Goal: Task Accomplishment & Management: Complete application form

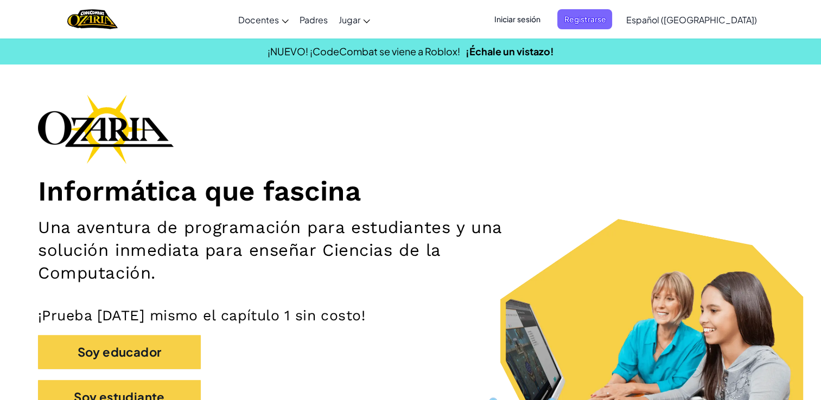
click at [546, 18] on span "Iniciar sesión" at bounding box center [517, 19] width 59 height 20
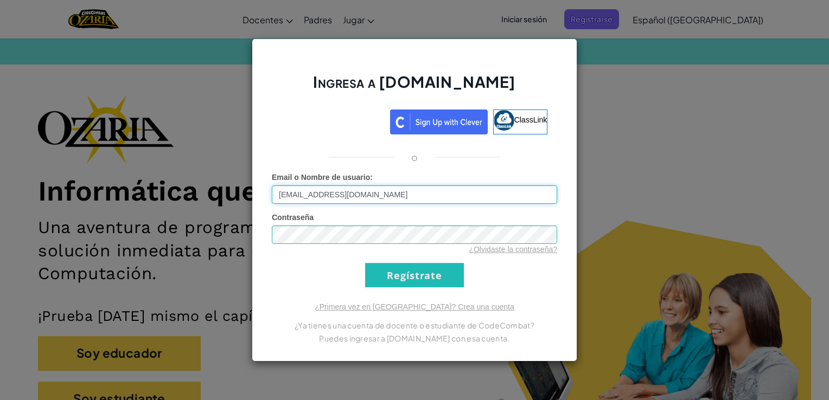
click at [453, 199] on input "[EMAIL_ADDRESS][DOMAIN_NAME]" at bounding box center [414, 194] width 285 height 18
type input "AL07165967@tecmilenio.m"
click at [365, 263] on input "Regístrate" at bounding box center [414, 275] width 99 height 24
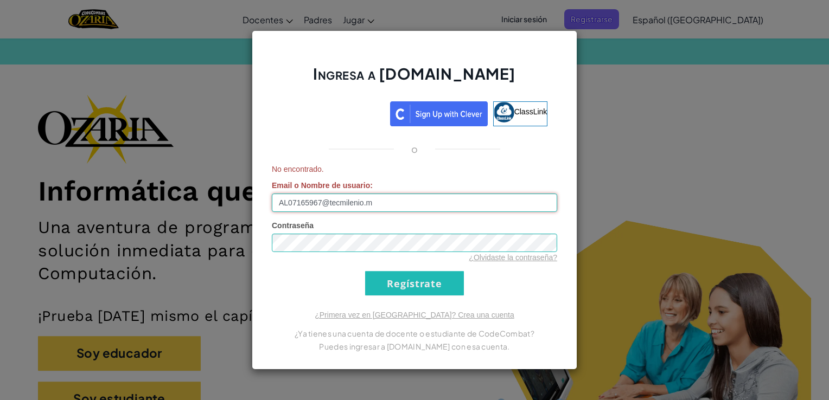
click at [365, 271] on input "Regístrate" at bounding box center [414, 283] width 99 height 24
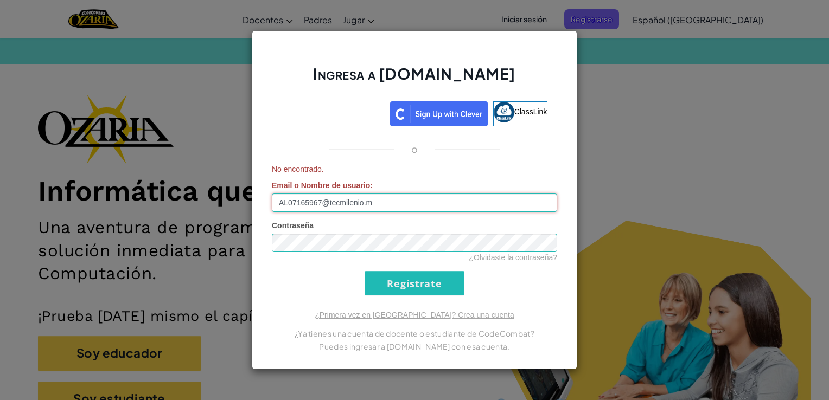
click at [365, 271] on input "Regístrate" at bounding box center [414, 283] width 99 height 24
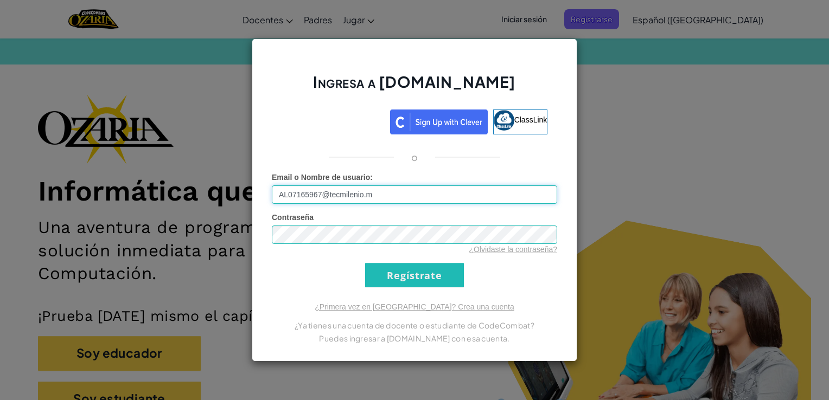
click at [365, 263] on input "Regístrate" at bounding box center [414, 275] width 99 height 24
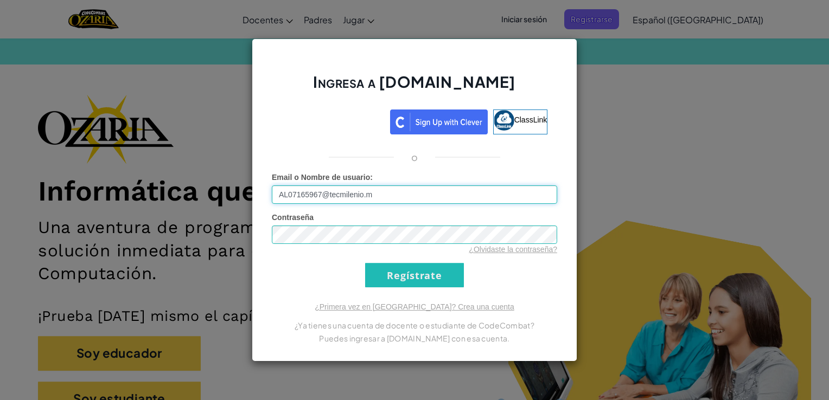
click at [365, 263] on input "Regístrate" at bounding box center [414, 275] width 99 height 24
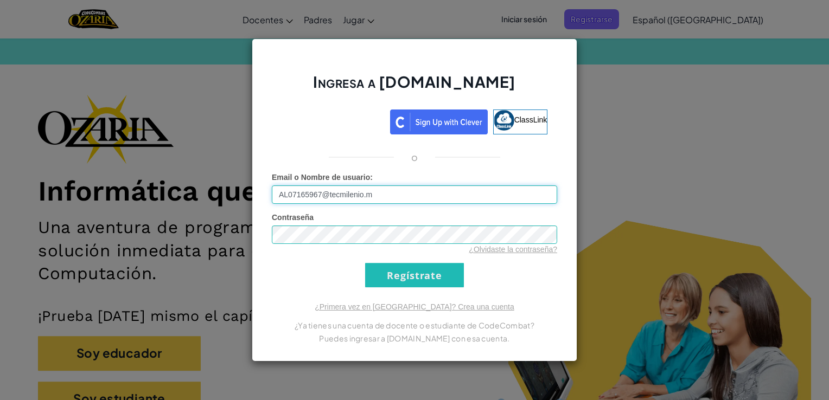
click at [365, 263] on input "Regístrate" at bounding box center [414, 275] width 99 height 24
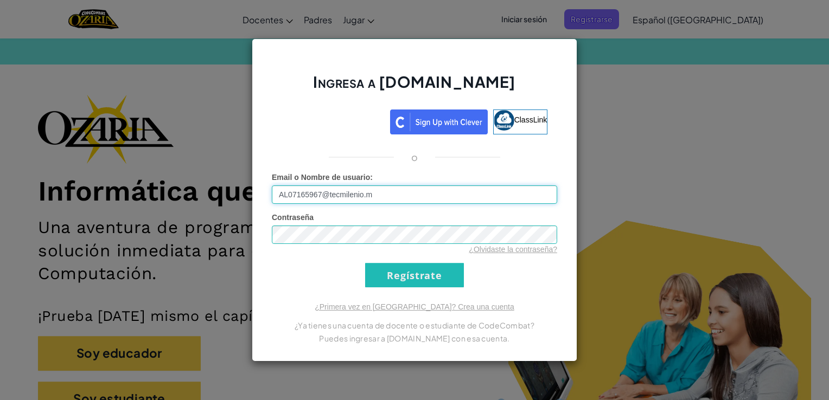
click at [365, 263] on input "Regístrate" at bounding box center [414, 275] width 99 height 24
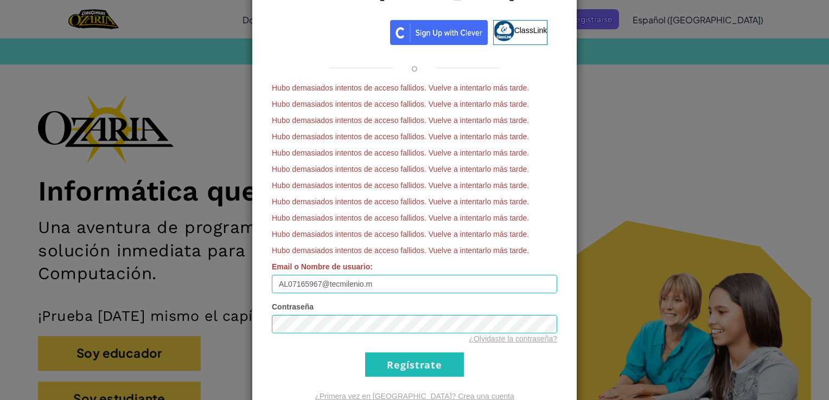
click at [639, 96] on div "Ingresa a [DOMAIN_NAME] ClassLink o Hubo demasiados intentos de acceso fallidos…" at bounding box center [414, 200] width 829 height 400
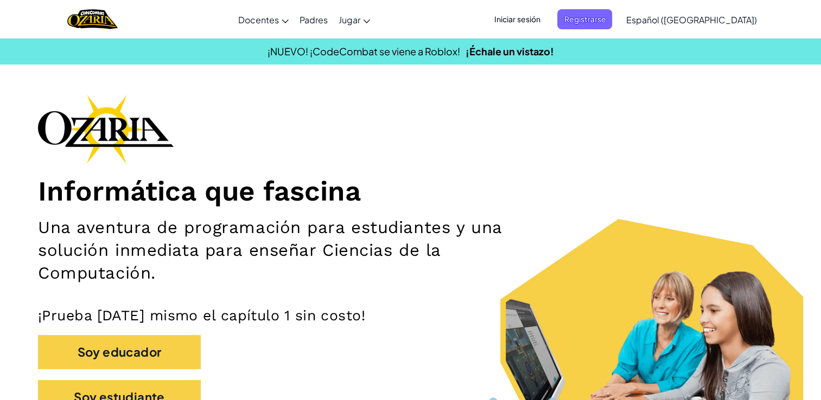
click at [546, 27] on span "Iniciar sesión" at bounding box center [517, 19] width 59 height 20
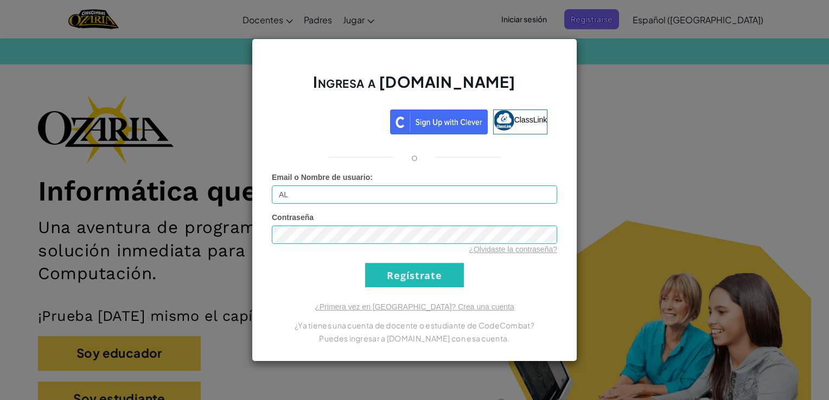
type input "A"
type input "[PERSON_NAME] A"
click at [273, 289] on div "Ingresa a [DOMAIN_NAME] ClassLink o Error desconocido. Email o Nombre de usuari…" at bounding box center [414, 200] width 325 height 323
click at [428, 273] on input "Regístrate" at bounding box center [414, 275] width 99 height 24
